Goal: Navigation & Orientation: Find specific page/section

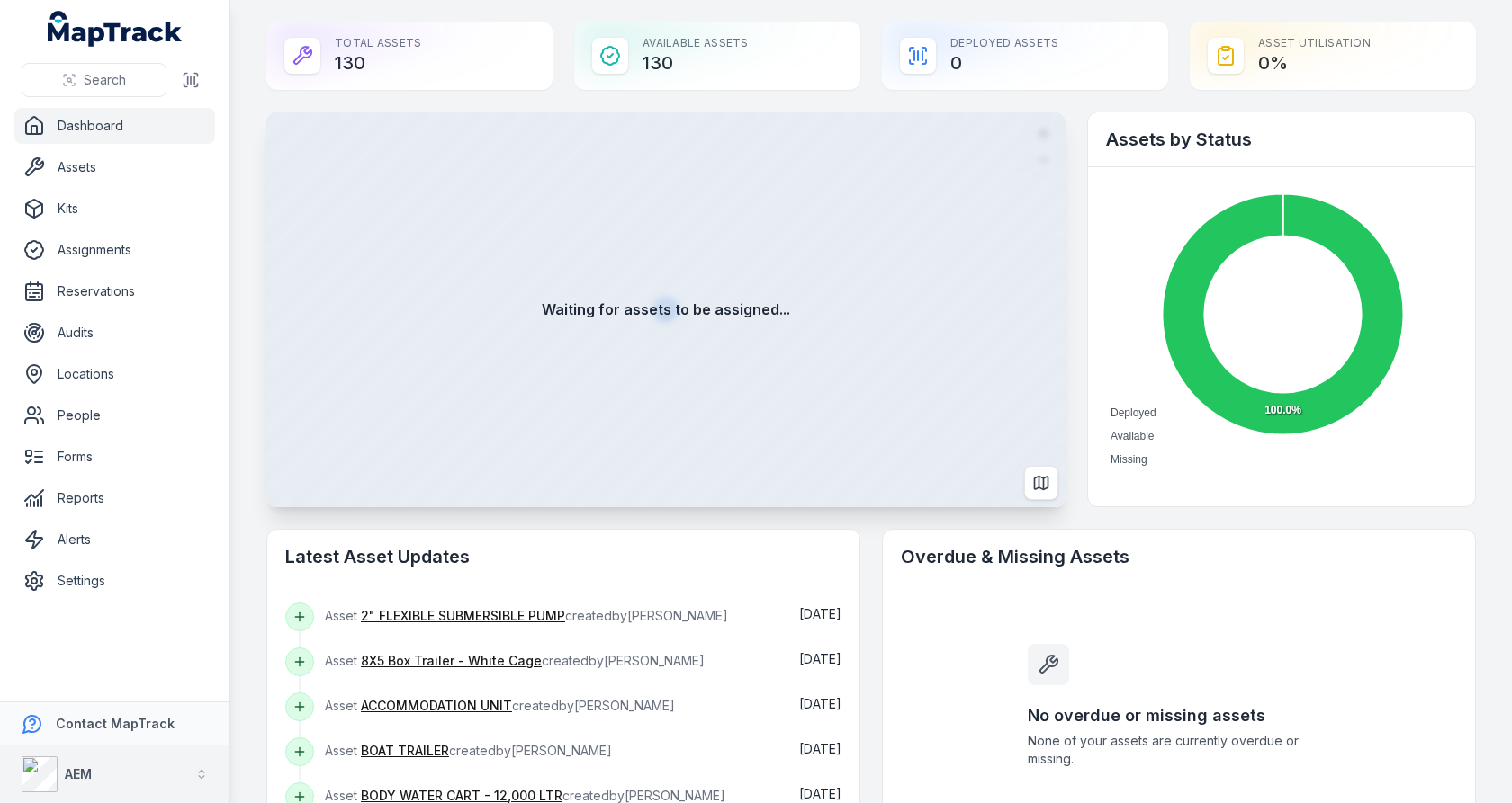
click at [86, 770] on strong "AEM" at bounding box center [78, 773] width 27 height 15
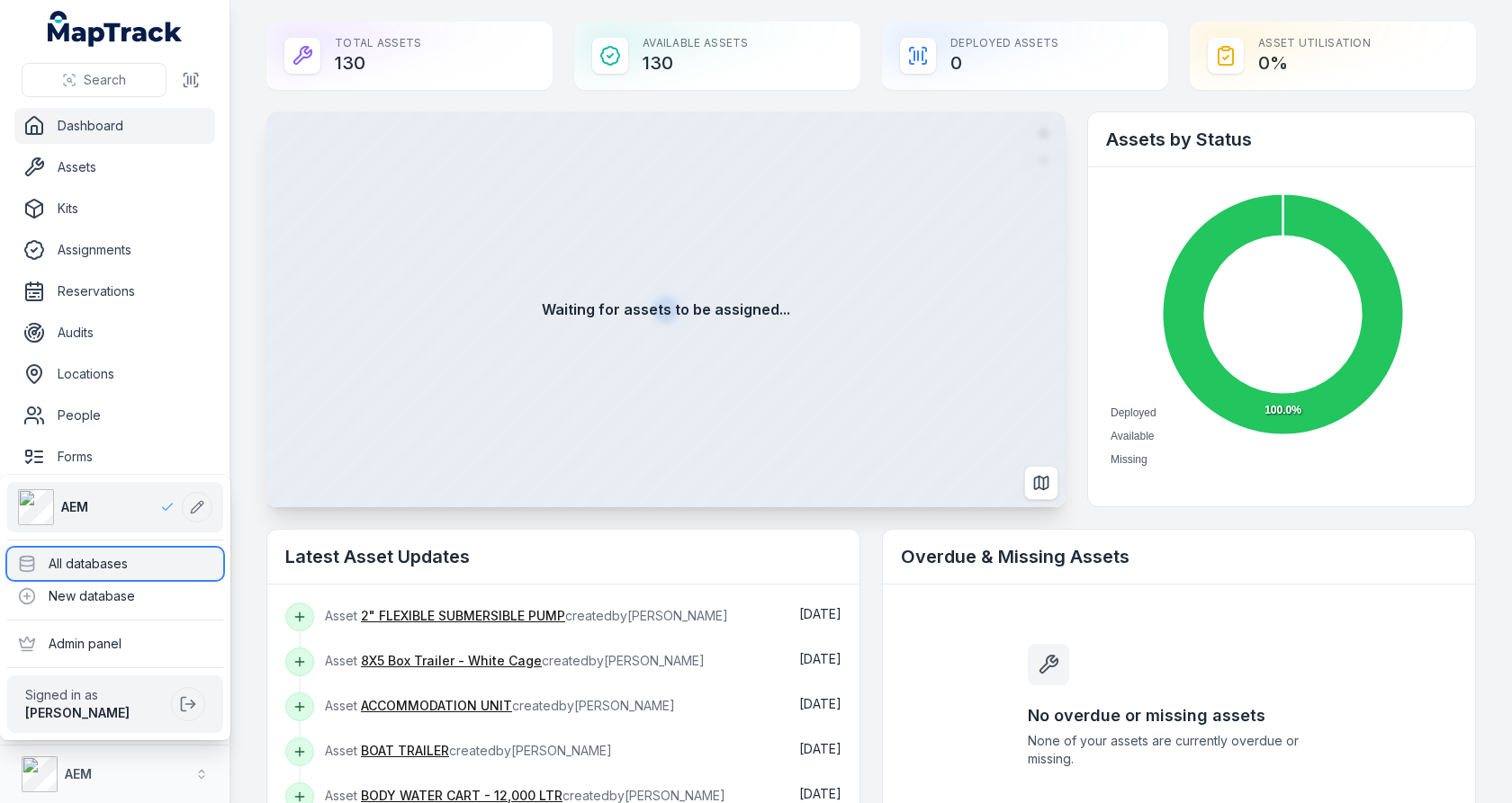
click at [138, 572] on div "All databases" at bounding box center [115, 564] width 216 height 32
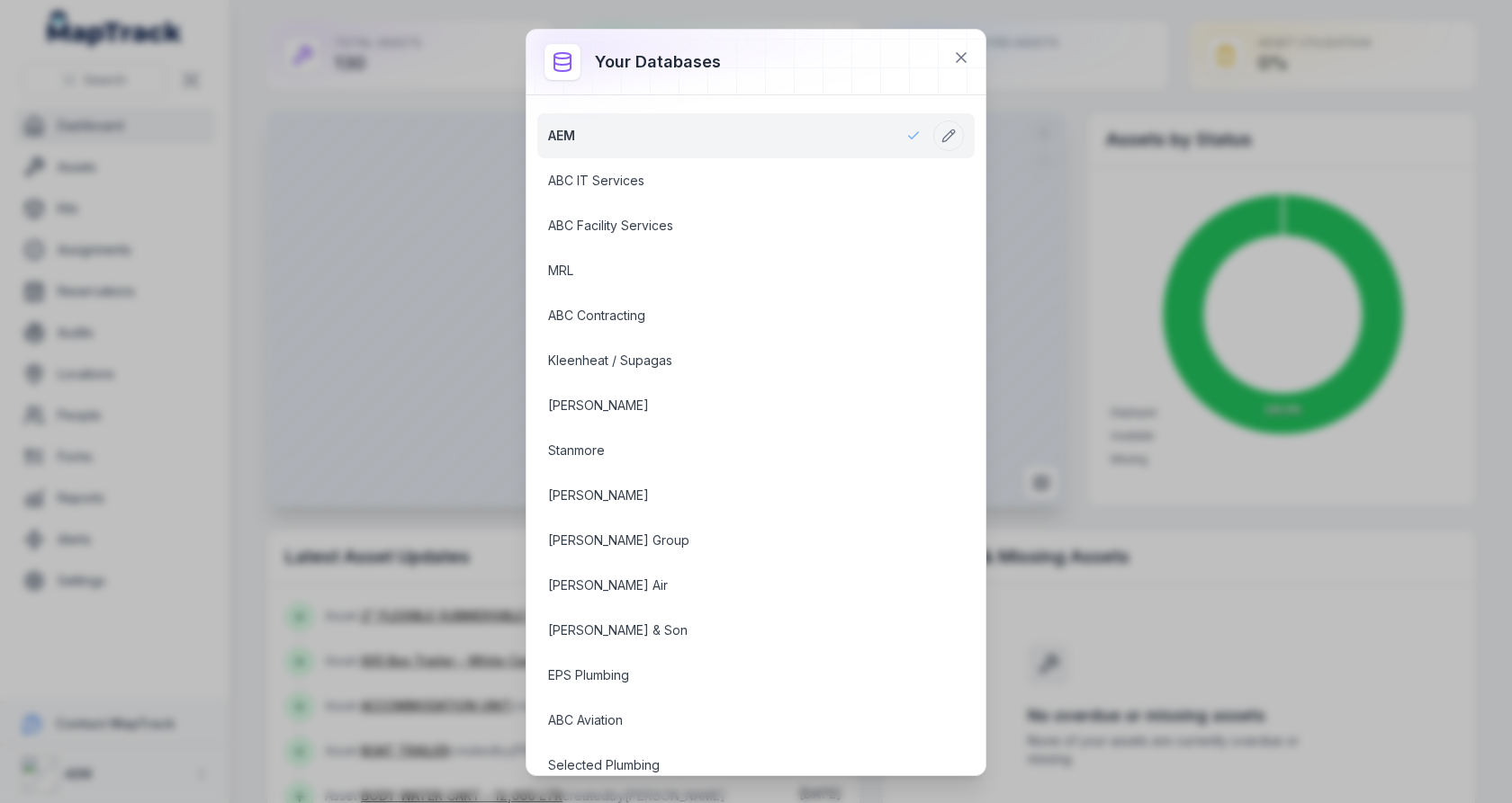
click at [399, 273] on div "Your databases AEM ABC IT Services ABC Facility Services MRL ABC Contracting Kl…" at bounding box center [756, 402] width 1512 height 803
click at [956, 59] on icon at bounding box center [961, 58] width 18 height 18
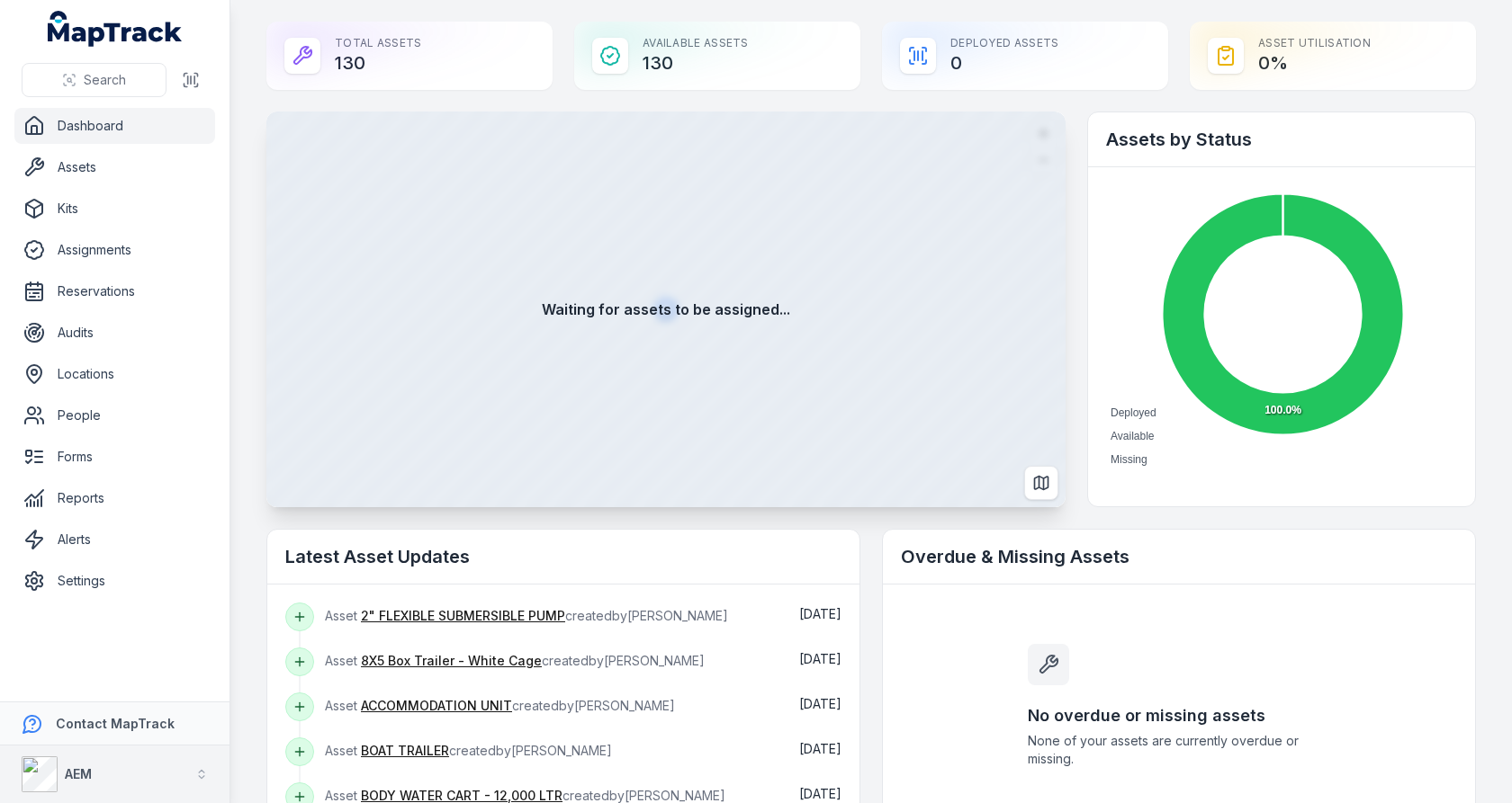
click at [127, 783] on button "AEM" at bounding box center [115, 775] width 230 height 58
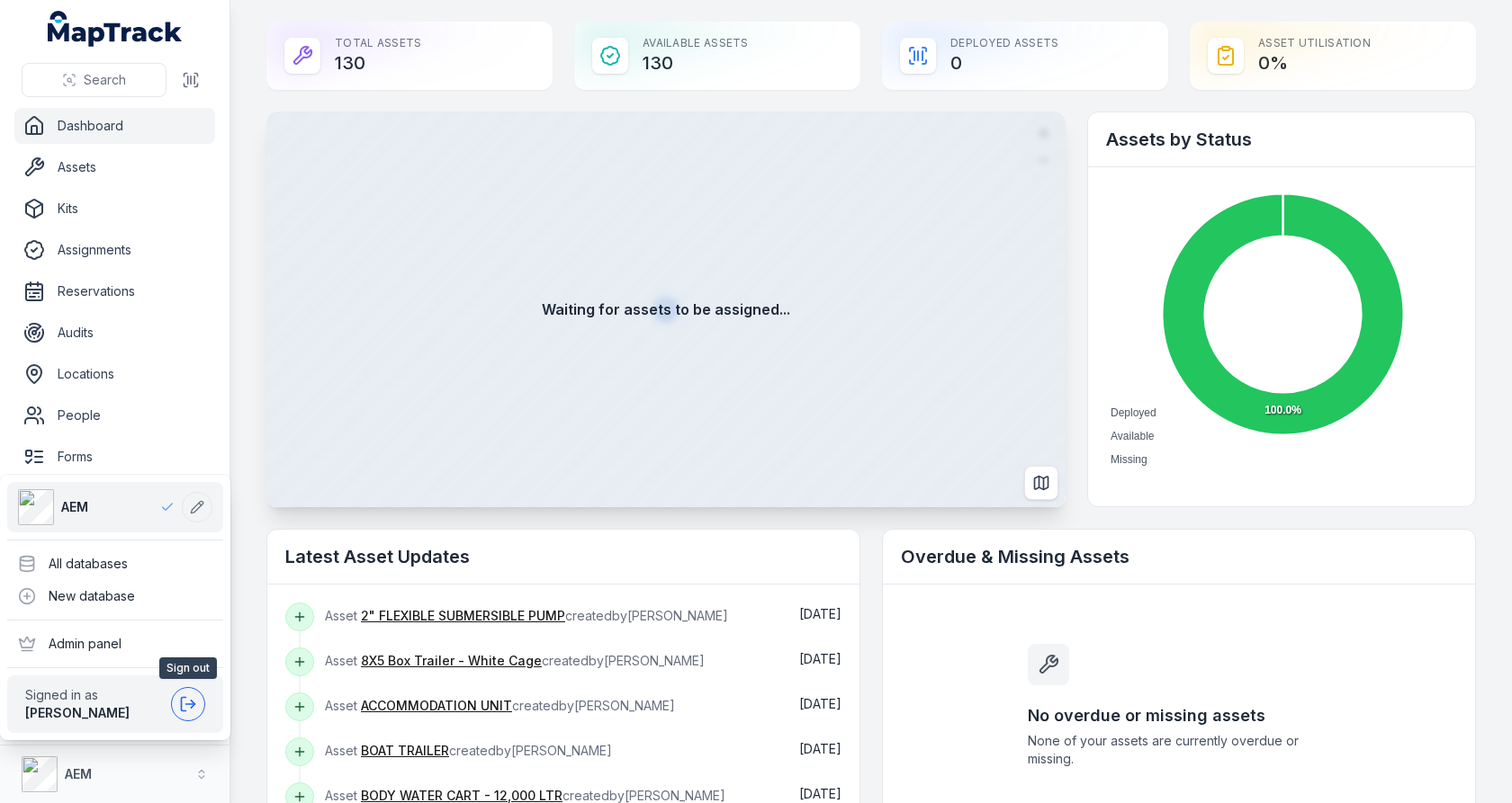
click at [191, 695] on icon at bounding box center [188, 704] width 18 height 18
